Goal: Download file/media

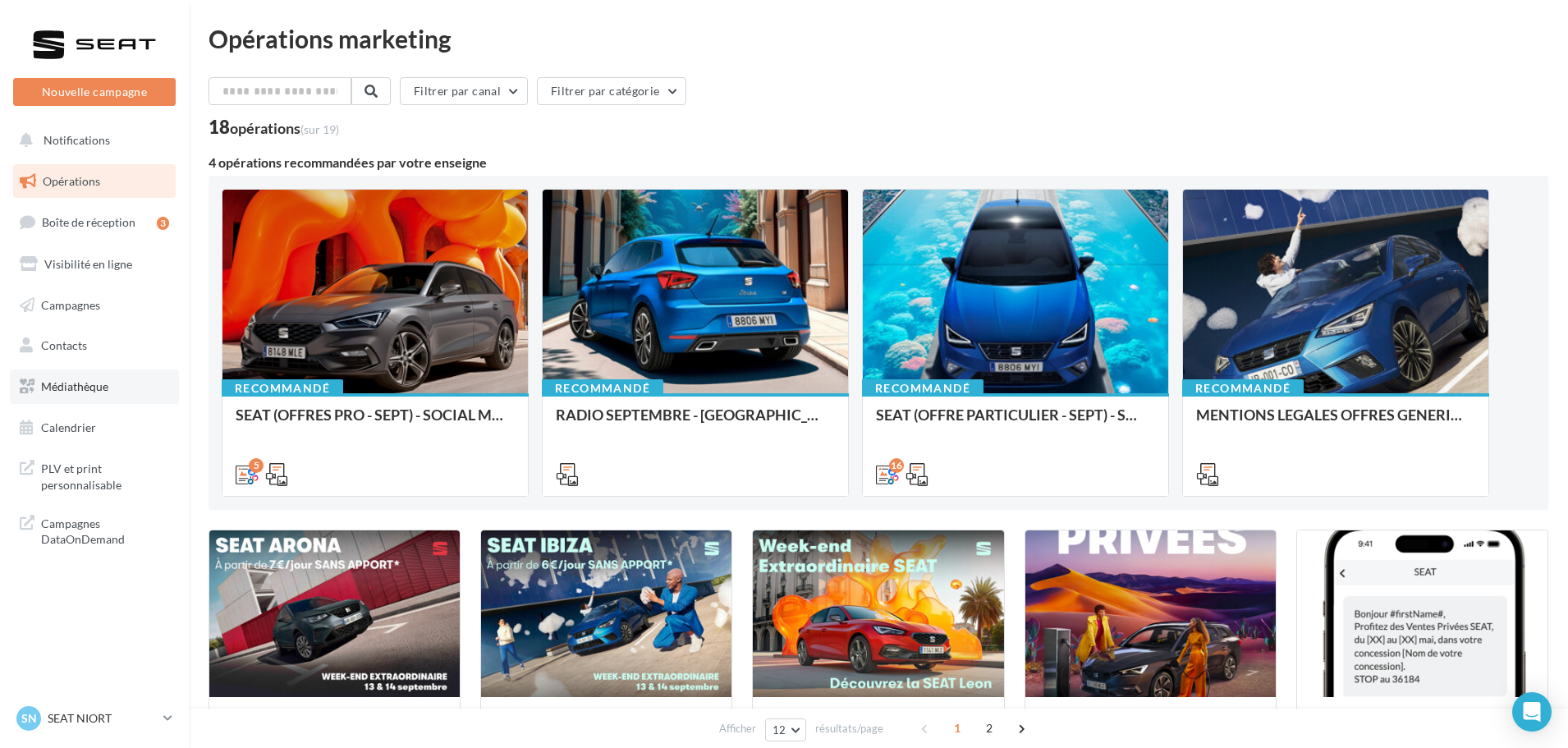
click at [79, 385] on span "Médiathèque" at bounding box center [75, 386] width 68 height 14
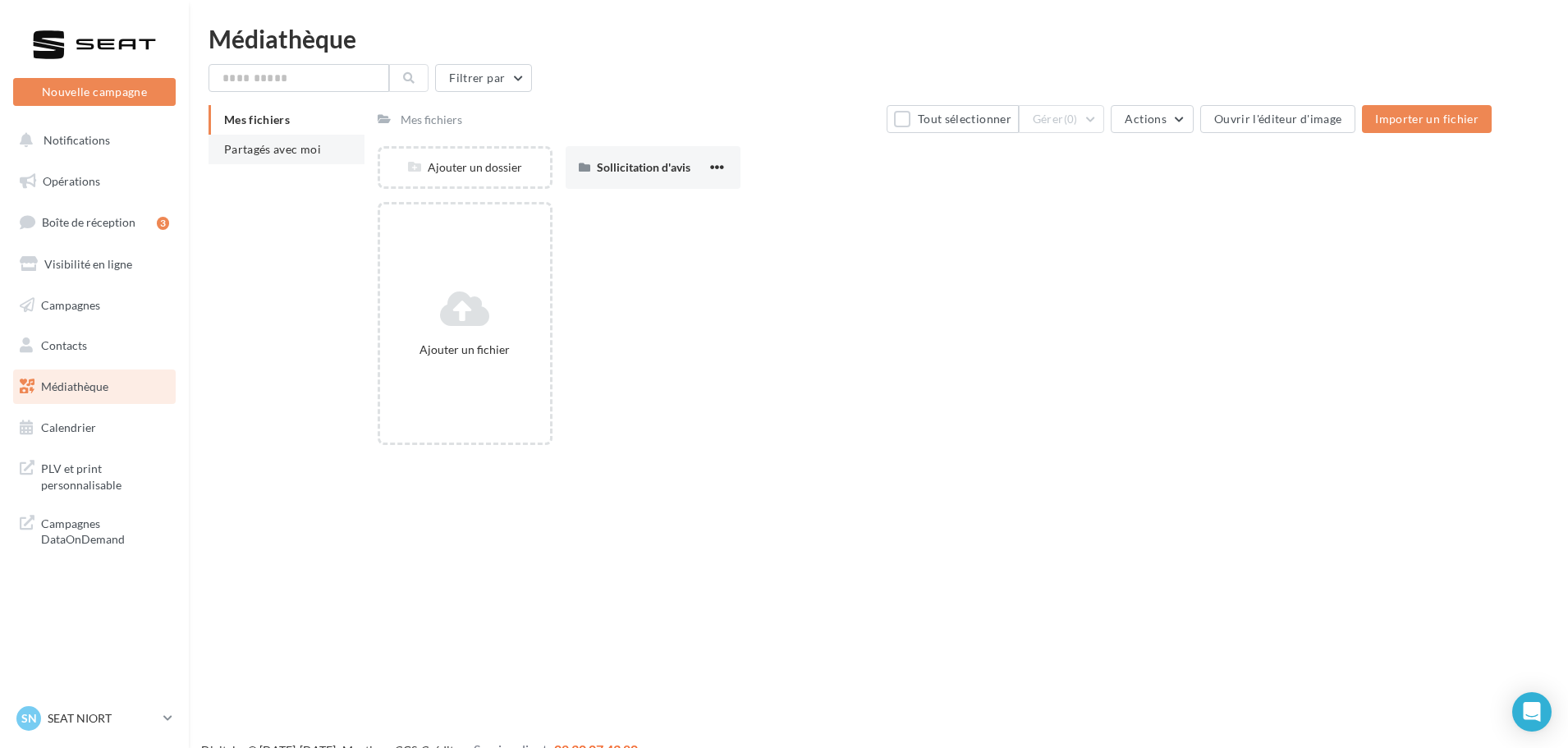
click at [275, 144] on span "Partagés avec moi" at bounding box center [272, 149] width 97 height 14
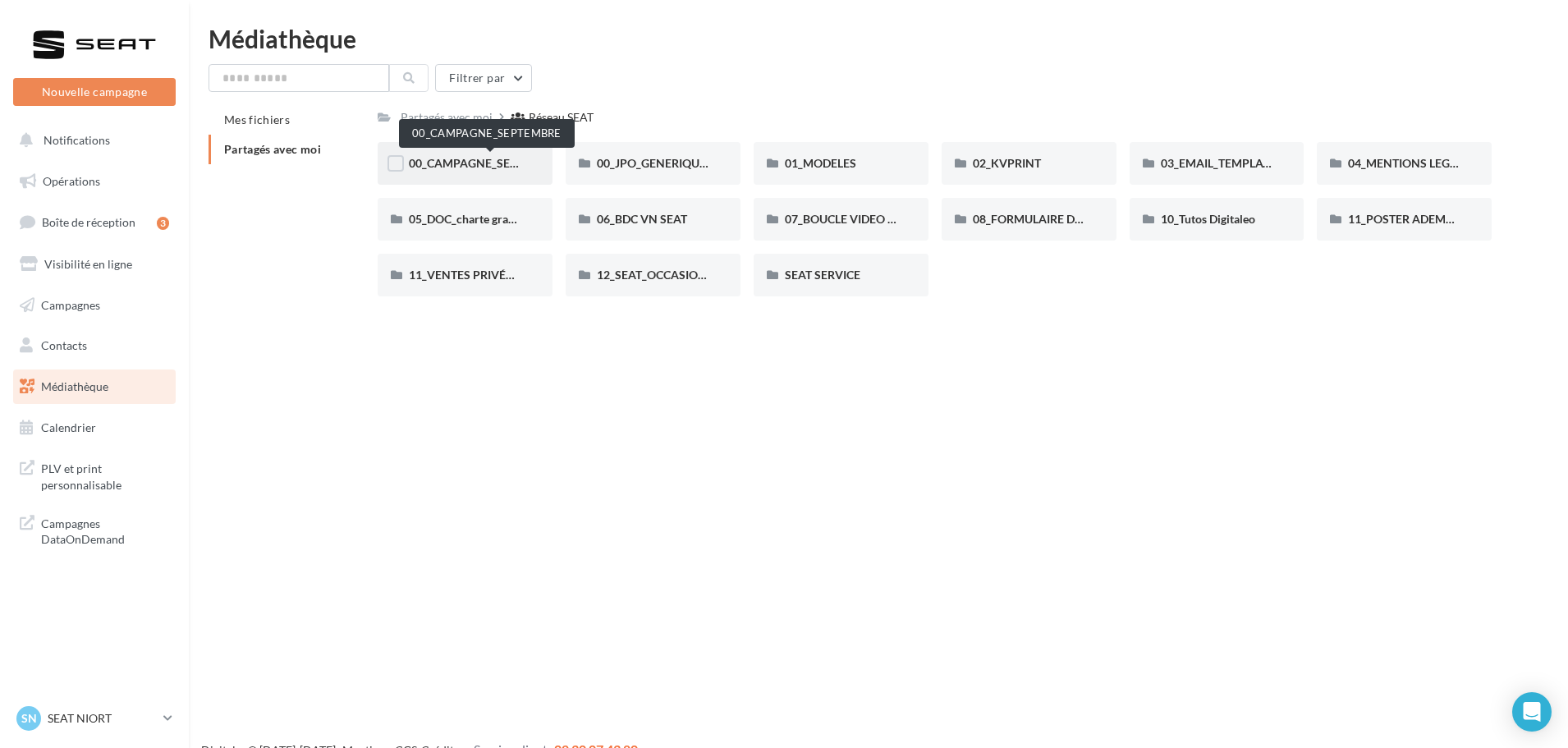
click at [489, 159] on span "00_CAMPAGNE_SEPTEMBRE" at bounding box center [485, 163] width 154 height 14
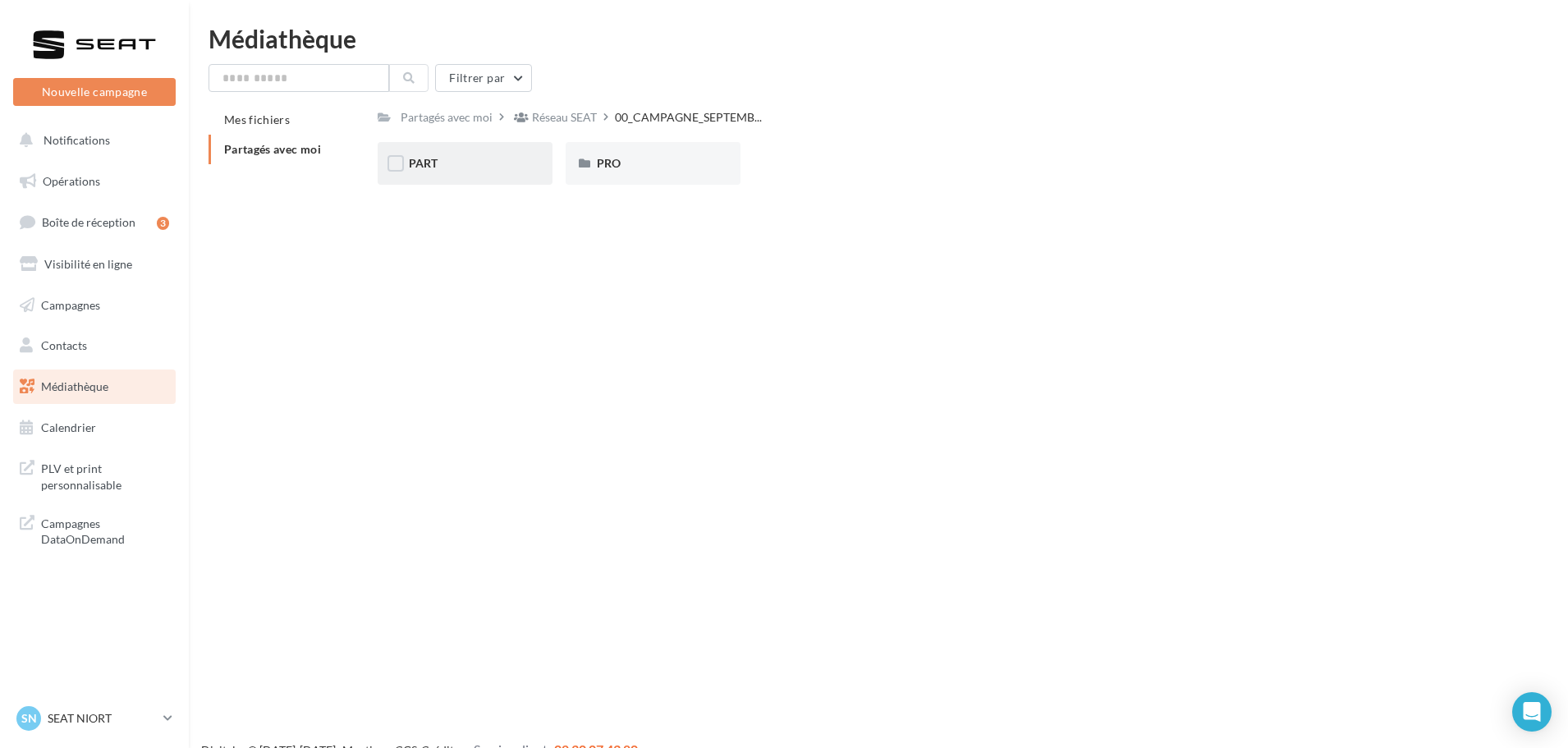
click at [493, 175] on div "PART" at bounding box center [465, 163] width 175 height 43
click at [424, 202] on div "Nouvelle campagne Nouvelle campagne Notifications Opérations Boîte de réception…" at bounding box center [784, 401] width 1568 height 748
click at [425, 179] on div "ARONA" at bounding box center [465, 163] width 175 height 43
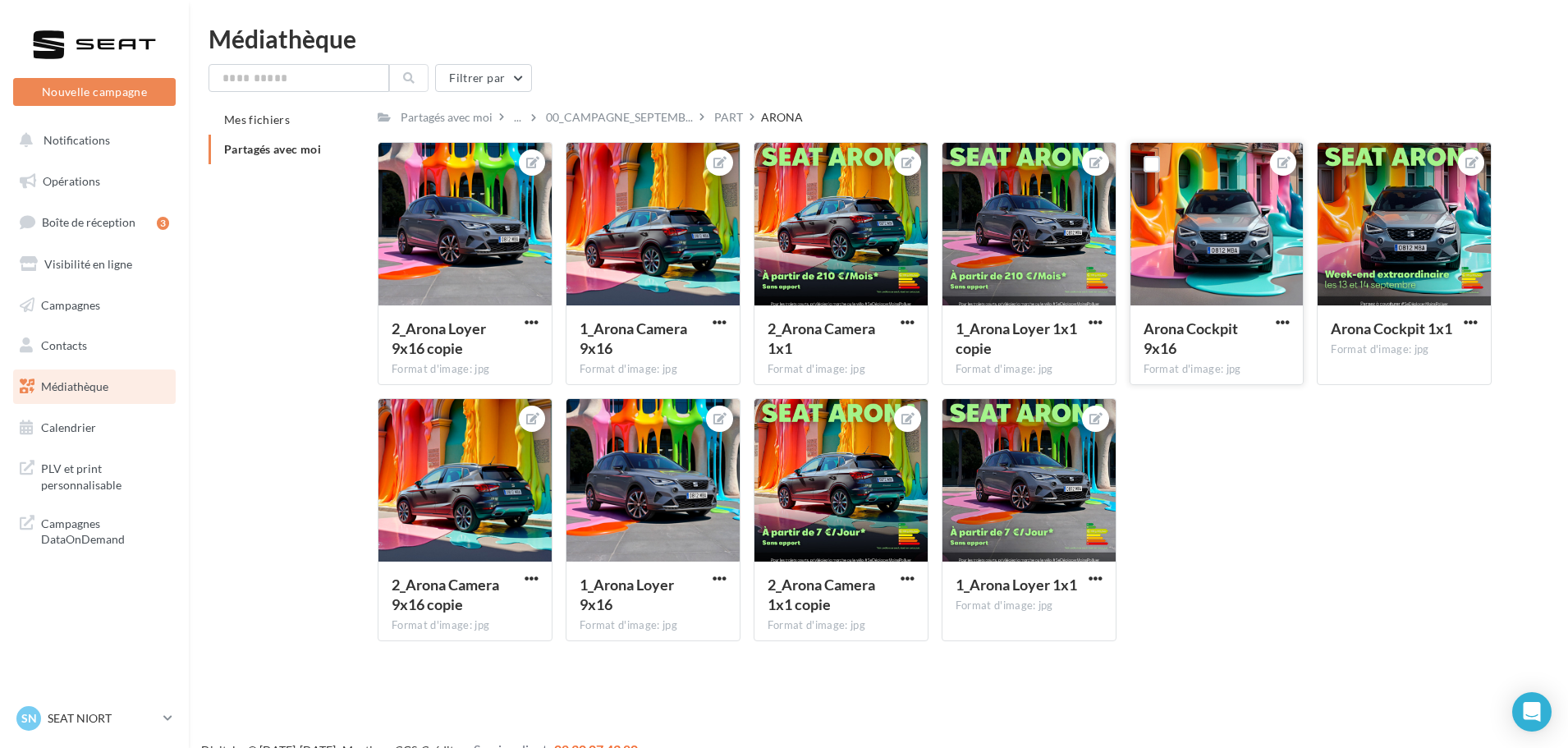
click at [1186, 267] on div at bounding box center [1217, 225] width 173 height 164
click at [1280, 315] on span "button" at bounding box center [1283, 322] width 14 height 14
click at [1230, 396] on button "Télécharger" at bounding box center [1206, 397] width 173 height 43
click at [1477, 322] on span "button" at bounding box center [1471, 322] width 14 height 14
click at [532, 580] on span "button" at bounding box center [532, 578] width 14 height 14
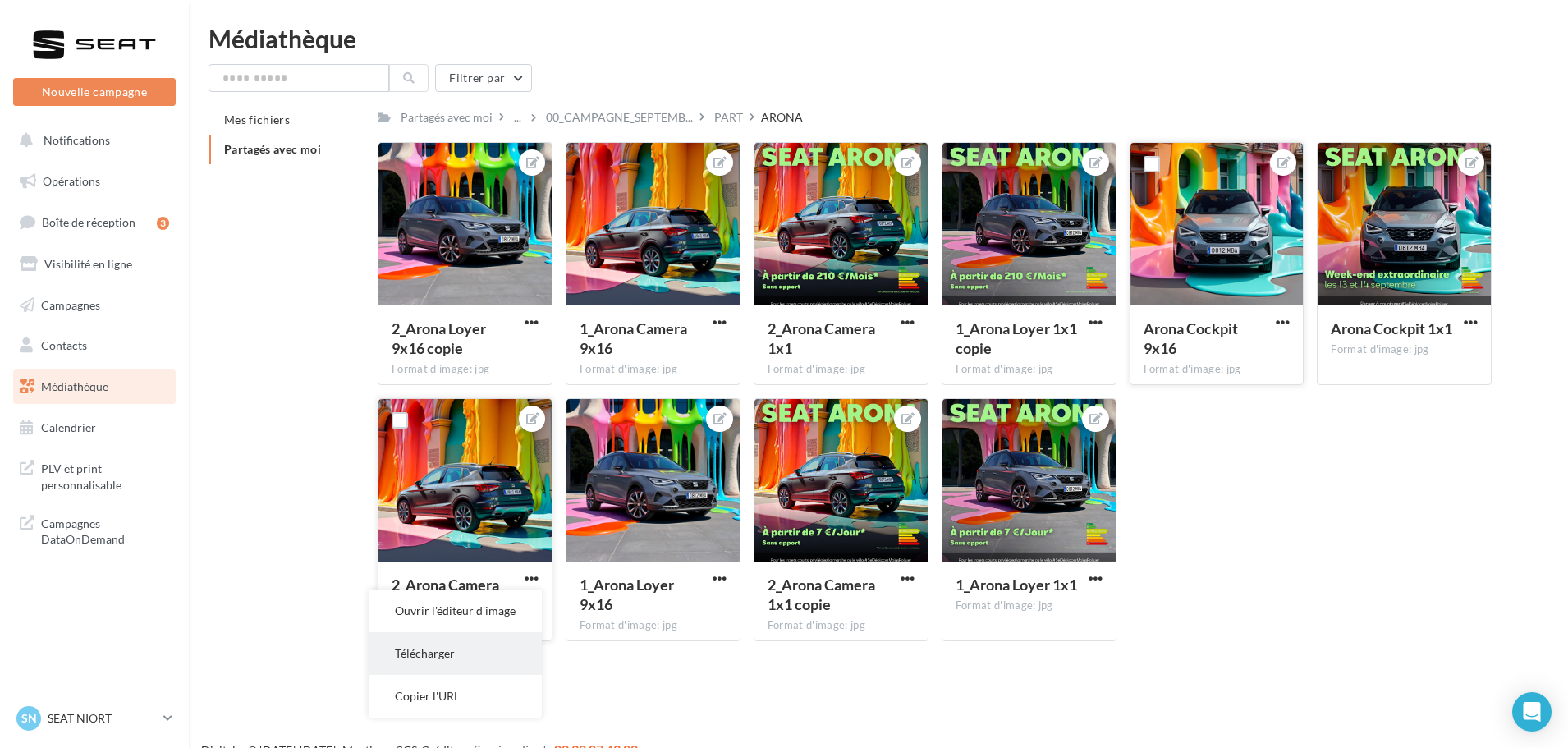
click at [478, 649] on button "Télécharger" at bounding box center [455, 654] width 173 height 43
click at [910, 223] on div at bounding box center [840, 225] width 173 height 164
click at [810, 163] on div at bounding box center [840, 225] width 173 height 164
